Goal: Use online tool/utility: Use online tool/utility

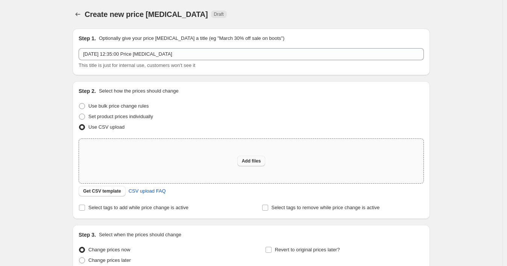
click at [257, 162] on span "Add files" at bounding box center [251, 161] width 19 height 6
type input "C:\fakepath\P3.csv"
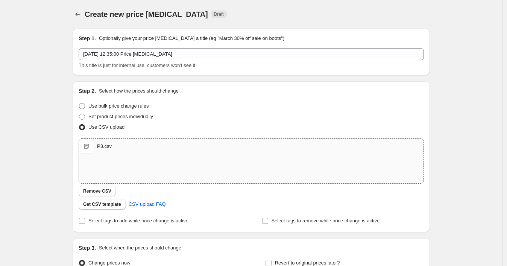
scroll to position [82, 0]
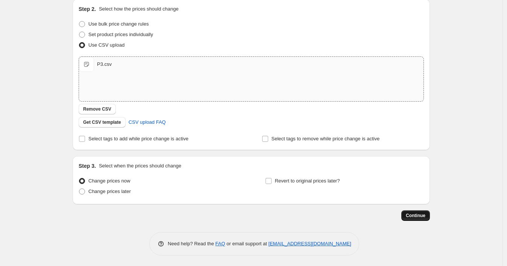
click at [415, 216] on span "Continue" at bounding box center [416, 215] width 20 height 6
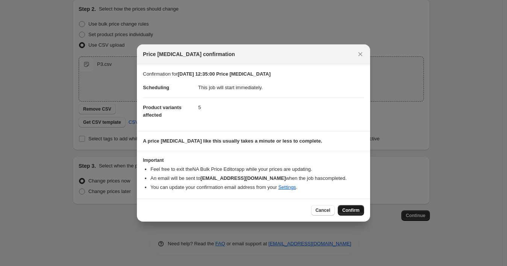
click at [358, 211] on span "Confirm" at bounding box center [350, 210] width 17 height 6
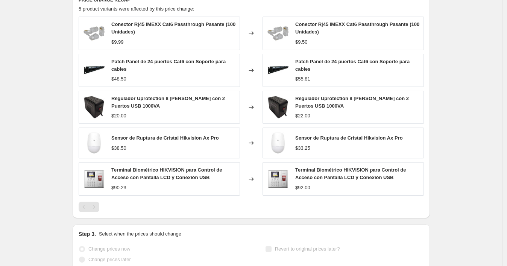
scroll to position [334, 0]
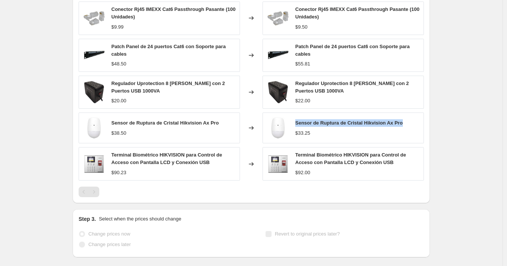
drag, startPoint x: 409, startPoint y: 123, endPoint x: 294, endPoint y: 121, distance: 114.7
click at [294, 121] on div "Sensor de Ruptura de Cristal Hikvision Ax Pro $33.25" at bounding box center [342, 127] width 161 height 31
copy span "Sensor de Ruptura de Cristal Hikvision Ax Pro"
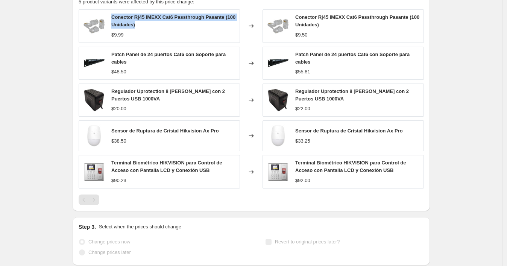
drag, startPoint x: 153, startPoint y: 18, endPoint x: 114, endPoint y: 8, distance: 40.9
click at [114, 8] on div "PRICE CHANGE RECAP 5 product variants were affected by this price change: Conec…" at bounding box center [251, 97] width 357 height 228
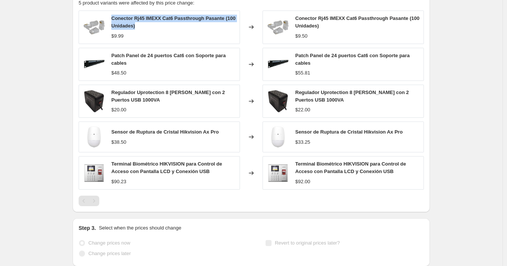
copy span "Conector Rj45 IMEXX Cat6 Passthrough Pasante (100 Unidades)"
